Goal: Task Accomplishment & Management: Use online tool/utility

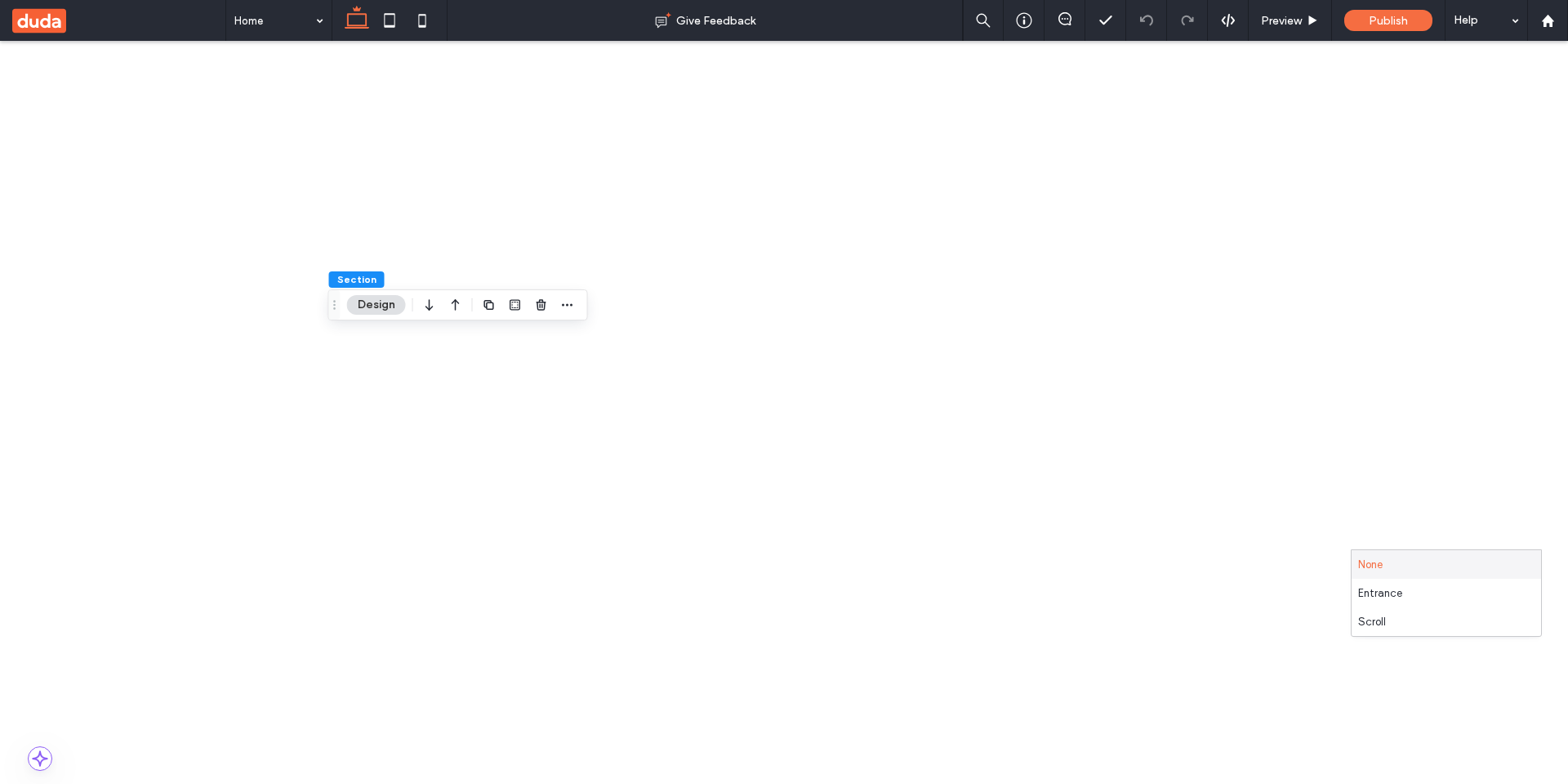
drag, startPoint x: 1398, startPoint y: 535, endPoint x: 1096, endPoint y: 447, distance: 314.6
